Goal: Task Accomplishment & Management: Use online tool/utility

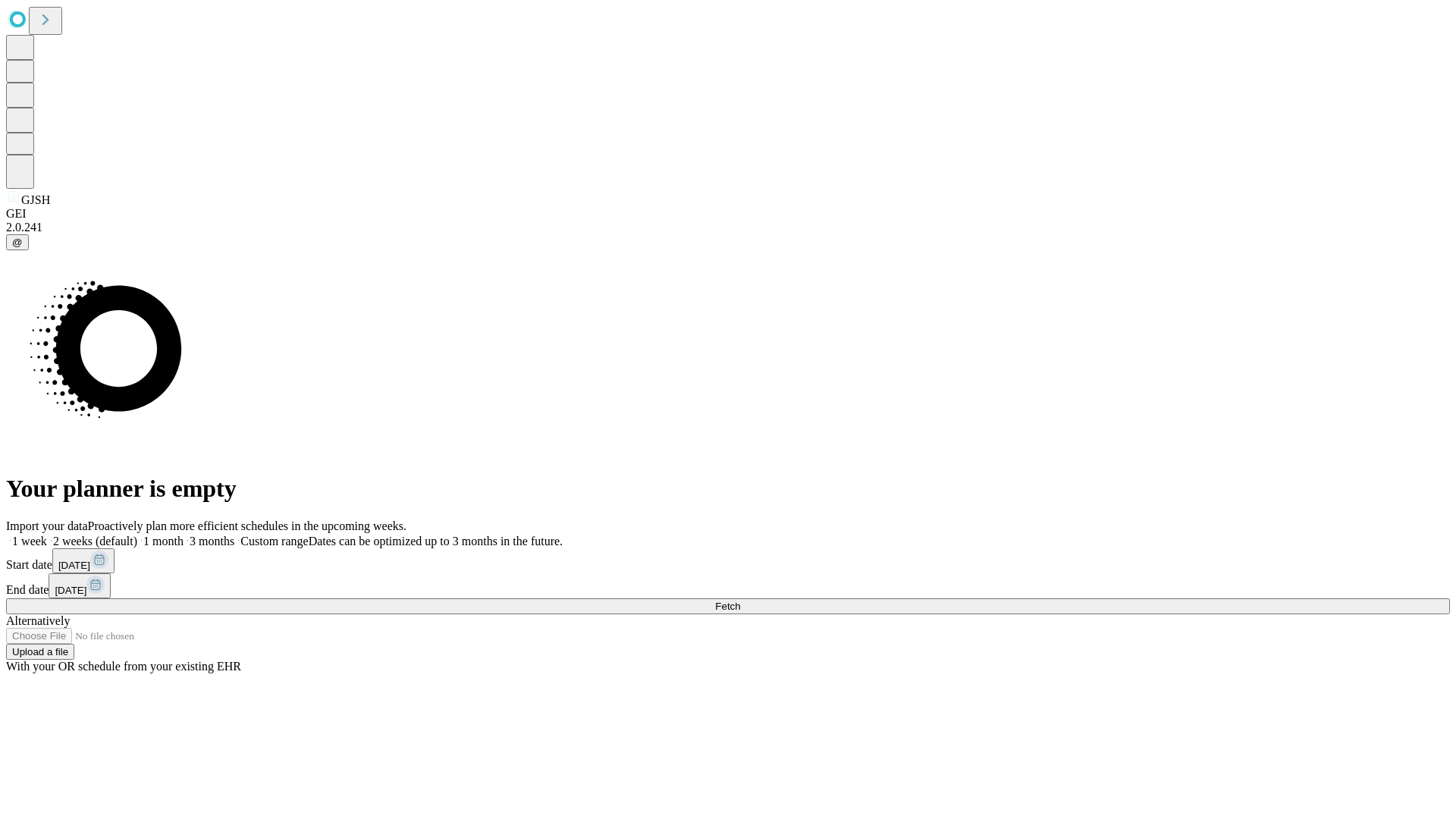
click at [740, 601] on span "Fetch" at bounding box center [727, 606] width 25 height 11
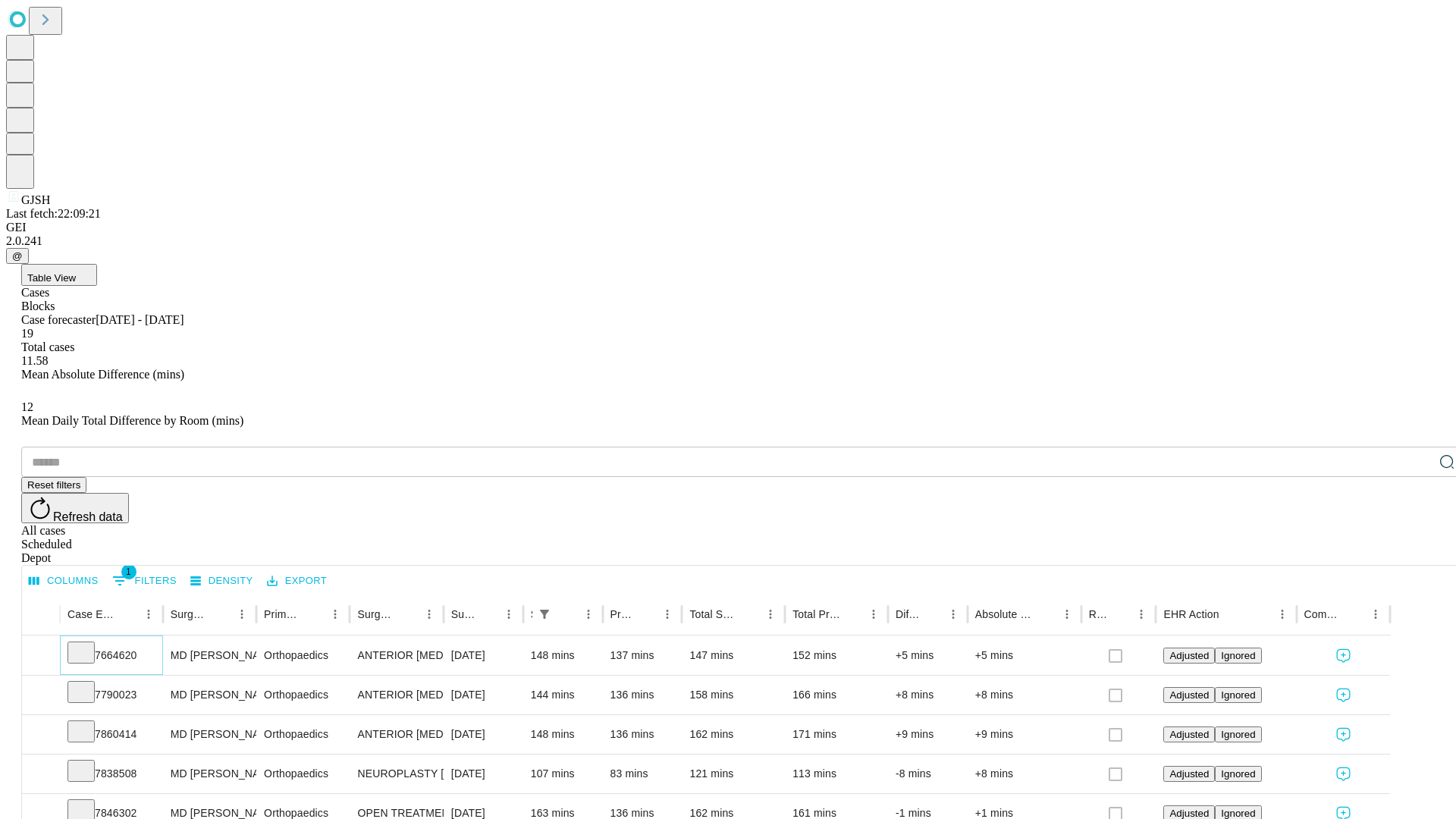
click at [89, 643] on icon at bounding box center [81, 650] width 15 height 15
